Goal: Check status: Check status

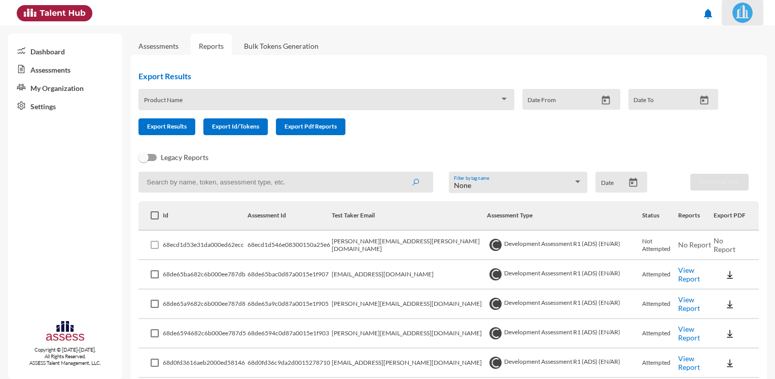
click at [731, 7] on span at bounding box center [742, 13] width 25 height 20
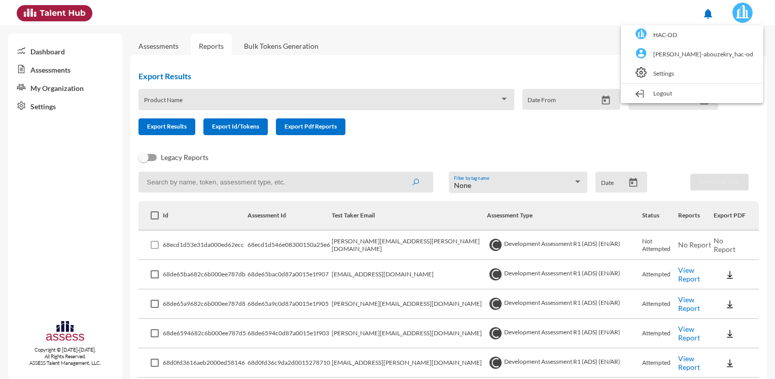
click at [710, 34] on link "HAC-OD" at bounding box center [692, 34] width 132 height 19
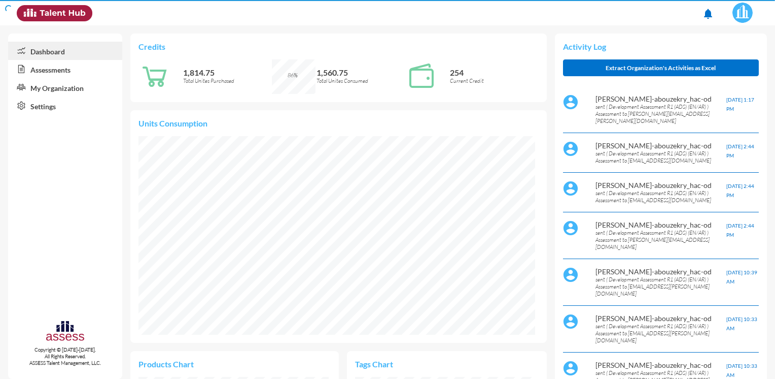
scroll to position [91, 182]
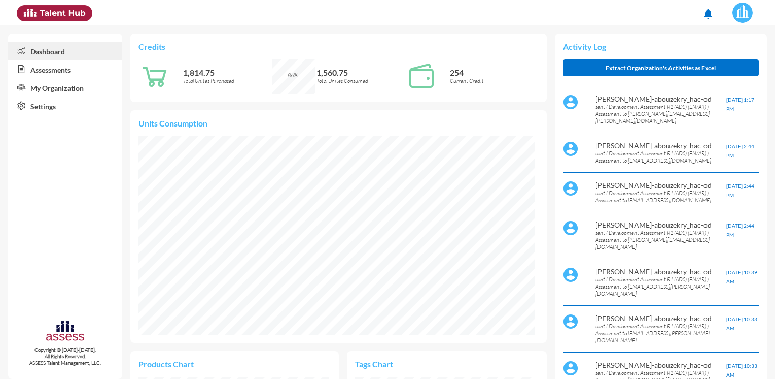
click at [67, 76] on link "Assessments" at bounding box center [65, 69] width 114 height 18
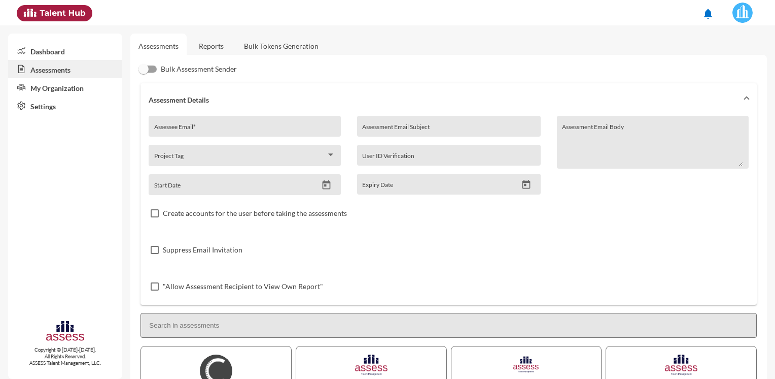
click at [207, 42] on link "Reports" at bounding box center [211, 45] width 41 height 25
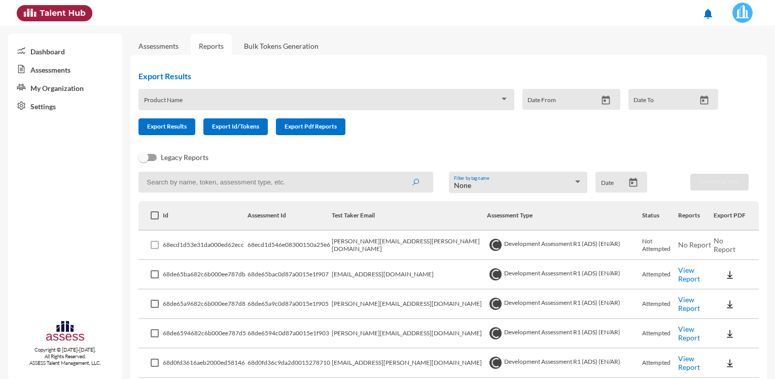
click at [209, 187] on input at bounding box center [286, 182] width 295 height 21
paste input "[PERSON_NAME][EMAIL_ADDRESS][DOMAIN_NAME]"
type input "[PERSON_NAME][EMAIL_ADDRESS][DOMAIN_NAME]"
click at [399, 173] on button "submit" at bounding box center [415, 182] width 32 height 18
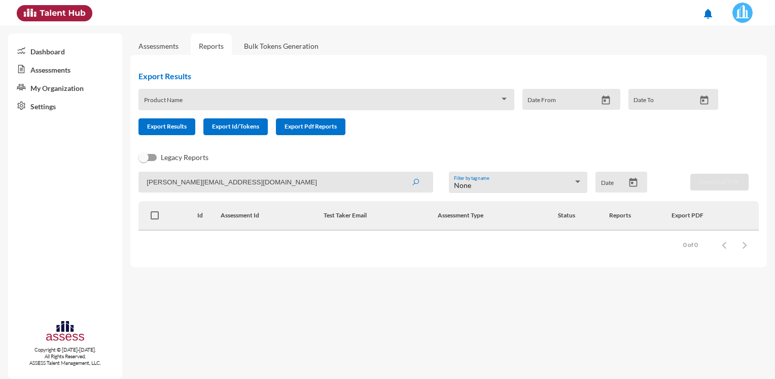
click at [751, 19] on span at bounding box center [742, 13] width 25 height 20
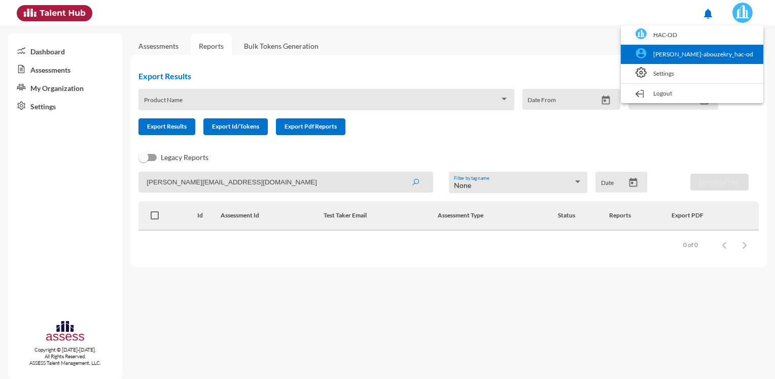
click at [713, 50] on link "[PERSON_NAME]-abouzekry_hac-od" at bounding box center [692, 54] width 132 height 19
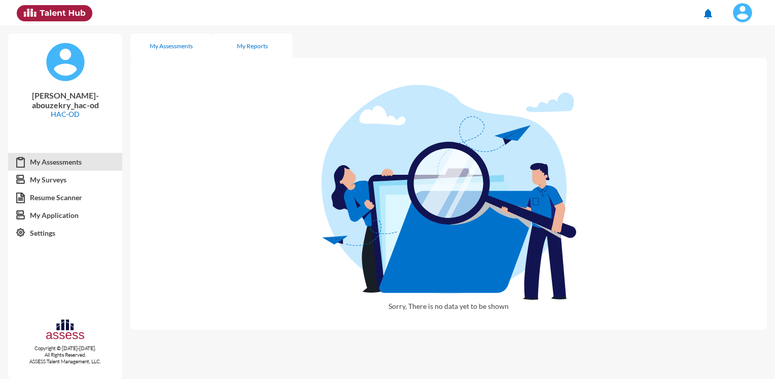
click at [234, 44] on div "My Reports" at bounding box center [252, 45] width 81 height 24
click at [188, 48] on div "My Assessments" at bounding box center [171, 46] width 43 height 8
click at [61, 154] on link "My Assessments" at bounding box center [65, 162] width 114 height 18
click at [61, 14] on img at bounding box center [54, 13] width 75 height 16
click at [63, 188] on link "Resume Scanner" at bounding box center [65, 197] width 114 height 18
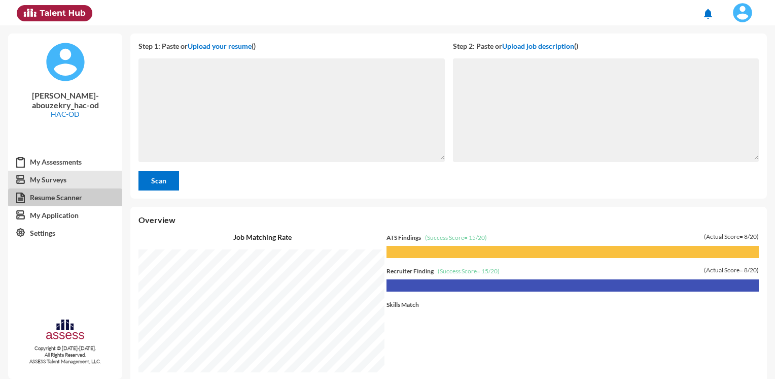
click at [63, 171] on link "My Surveys" at bounding box center [65, 180] width 114 height 18
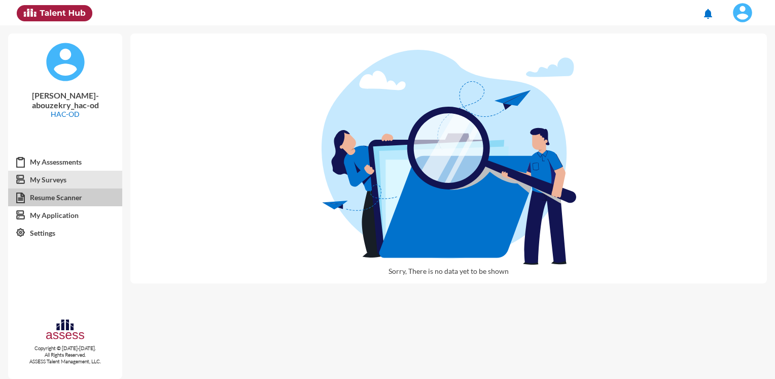
click at [64, 188] on link "Resume Scanner" at bounding box center [65, 197] width 114 height 18
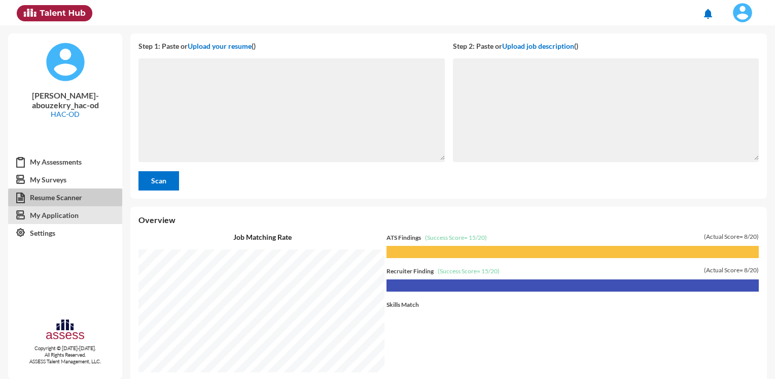
scroll to position [353, 640]
click at [62, 206] on link "My Application" at bounding box center [65, 215] width 114 height 18
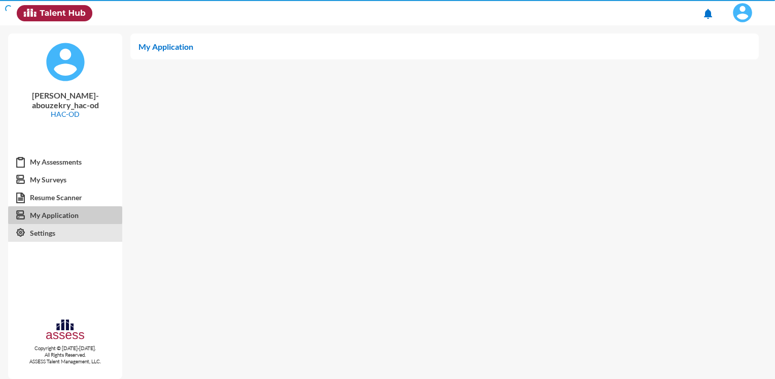
click at [59, 224] on link "Settings" at bounding box center [65, 233] width 114 height 18
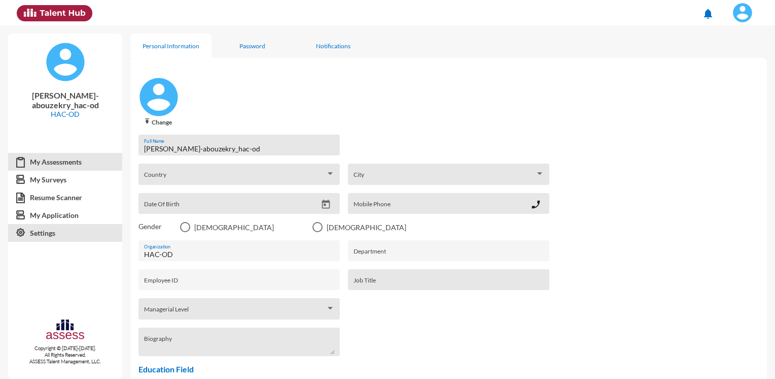
click at [69, 162] on link "My Assessments" at bounding box center [65, 162] width 114 height 18
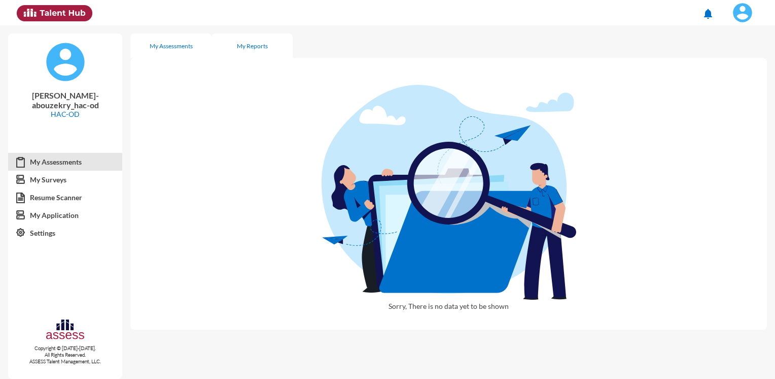
click at [244, 51] on div "My Reports" at bounding box center [252, 45] width 81 height 24
click at [165, 56] on div "My Assessments" at bounding box center [170, 45] width 81 height 24
click at [71, 11] on img at bounding box center [54, 13] width 75 height 16
click at [58, 155] on link "My Assessments" at bounding box center [65, 162] width 114 height 18
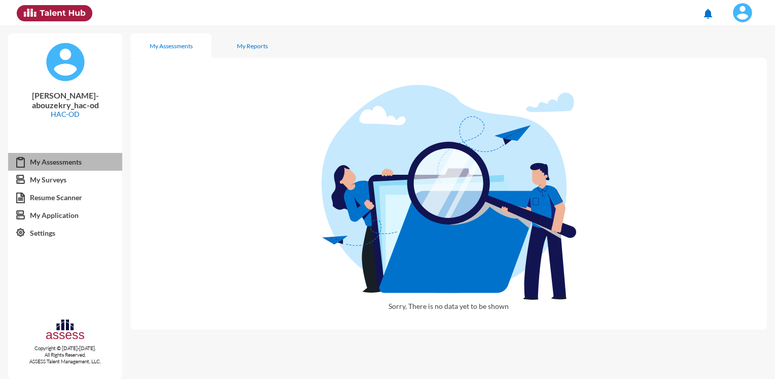
click at [58, 155] on link "My Assessments" at bounding box center [65, 162] width 114 height 18
click at [58, 154] on link "My Assessments" at bounding box center [65, 162] width 114 height 18
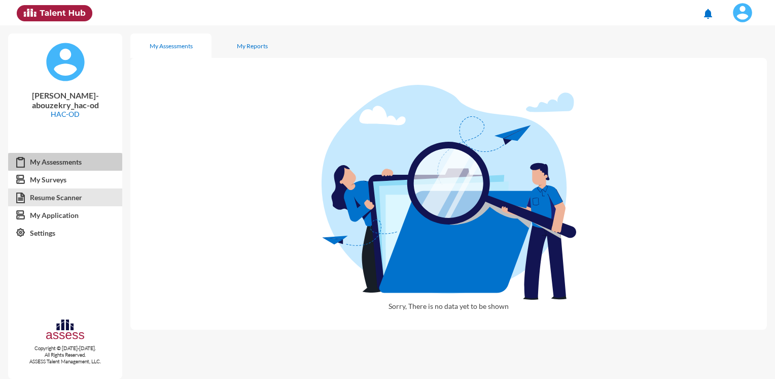
click at [59, 188] on link "Resume Scanner" at bounding box center [65, 197] width 114 height 18
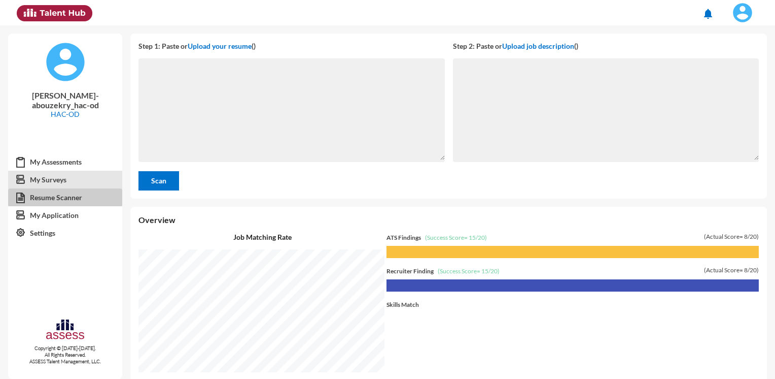
scroll to position [353, 640]
click at [57, 171] on link "My Surveys" at bounding box center [65, 180] width 114 height 18
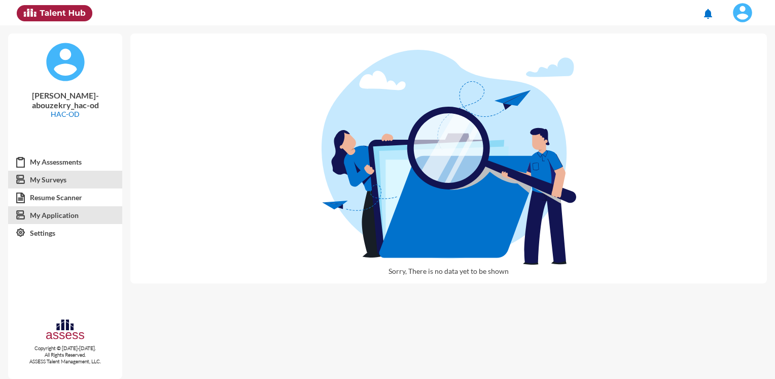
click at [58, 208] on link "My Application" at bounding box center [65, 215] width 114 height 18
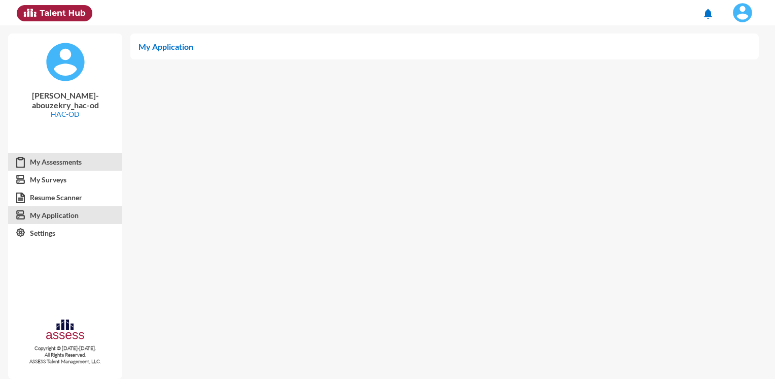
click at [57, 153] on link "My Assessments" at bounding box center [65, 162] width 114 height 18
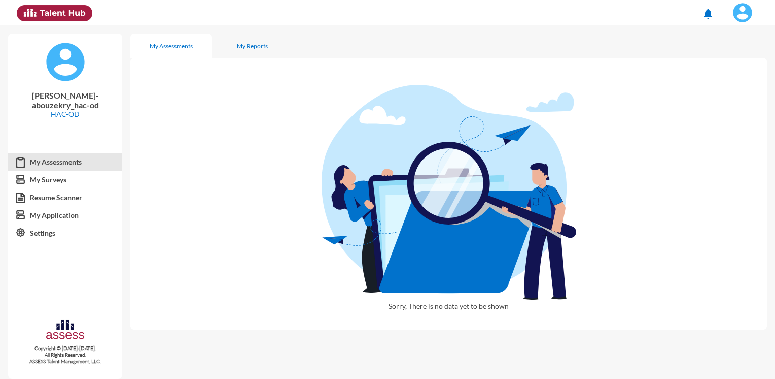
click at [30, 17] on img at bounding box center [54, 13] width 75 height 16
click at [750, 23] on button at bounding box center [743, 12] width 42 height 25
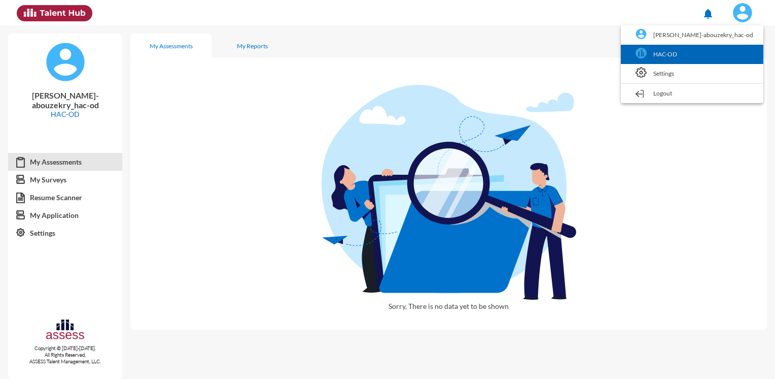
click at [725, 49] on link "HAC-OD" at bounding box center [692, 54] width 132 height 19
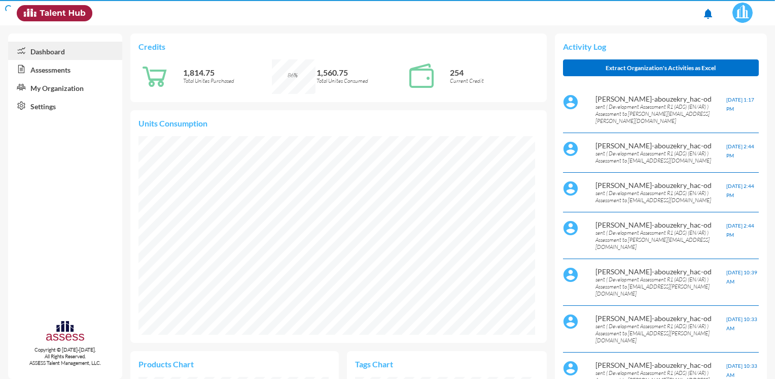
scroll to position [91, 182]
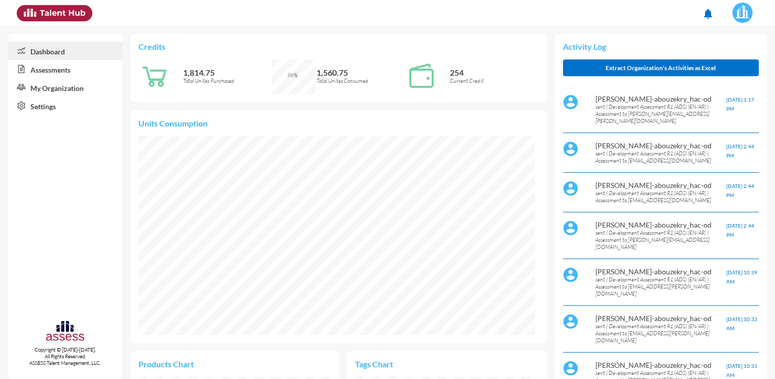
click at [27, 66] on icon at bounding box center [19, 69] width 22 height 10
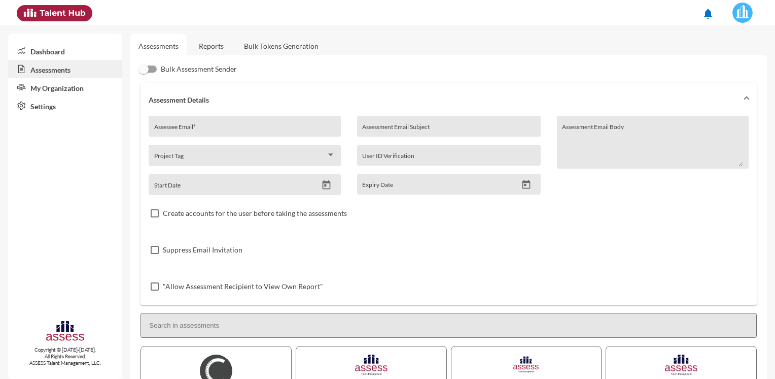
click at [215, 44] on link "Reports" at bounding box center [211, 45] width 41 height 25
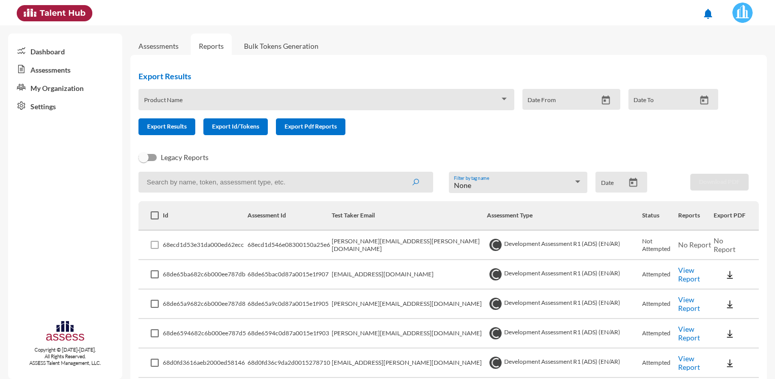
click at [213, 184] on input at bounding box center [286, 182] width 295 height 21
paste input "[PERSON_NAME][EMAIL_ADDRESS][DOMAIN_NAME]"
type input "[PERSON_NAME][EMAIL_ADDRESS][DOMAIN_NAME]"
click at [399, 173] on button "submit" at bounding box center [415, 182] width 32 height 18
